Goal: Obtain resource: Download file/media

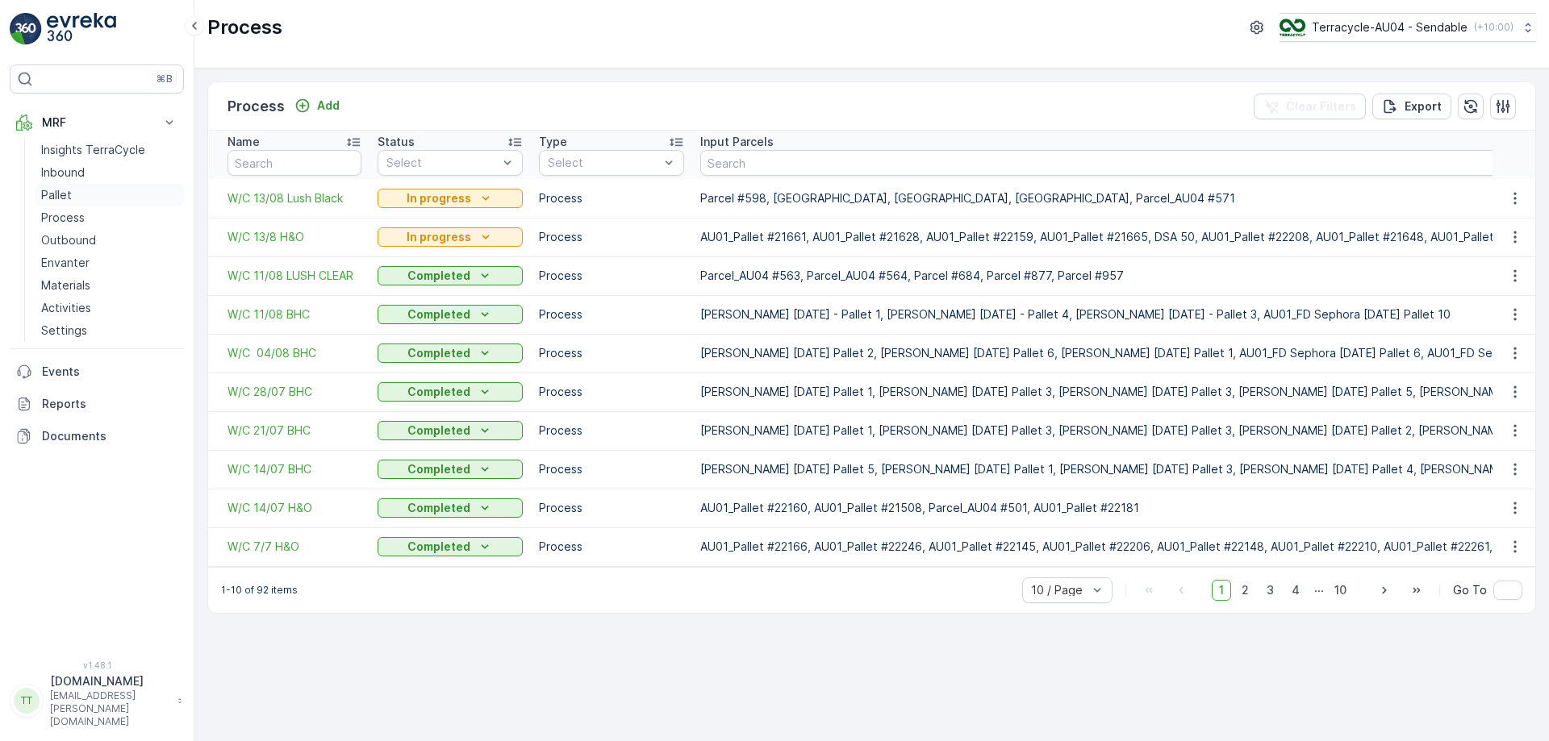
click at [64, 198] on p "Pallet" at bounding box center [56, 195] width 31 height 16
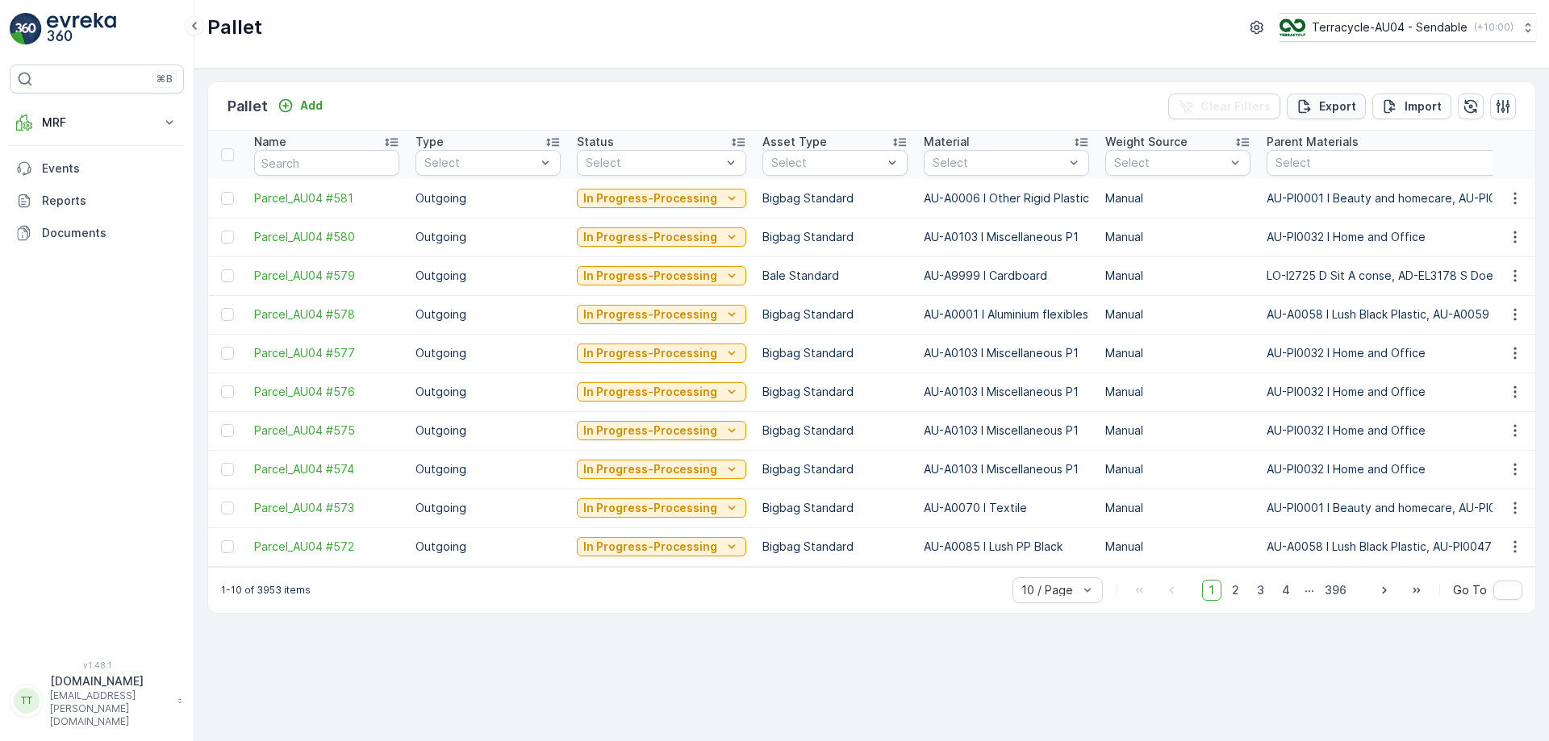
click at [1353, 101] on p "Export" at bounding box center [1337, 106] width 37 height 16
click at [1353, 87] on span "reports" at bounding box center [1419, 87] width 190 height 17
